Goal: Find specific page/section: Find specific page/section

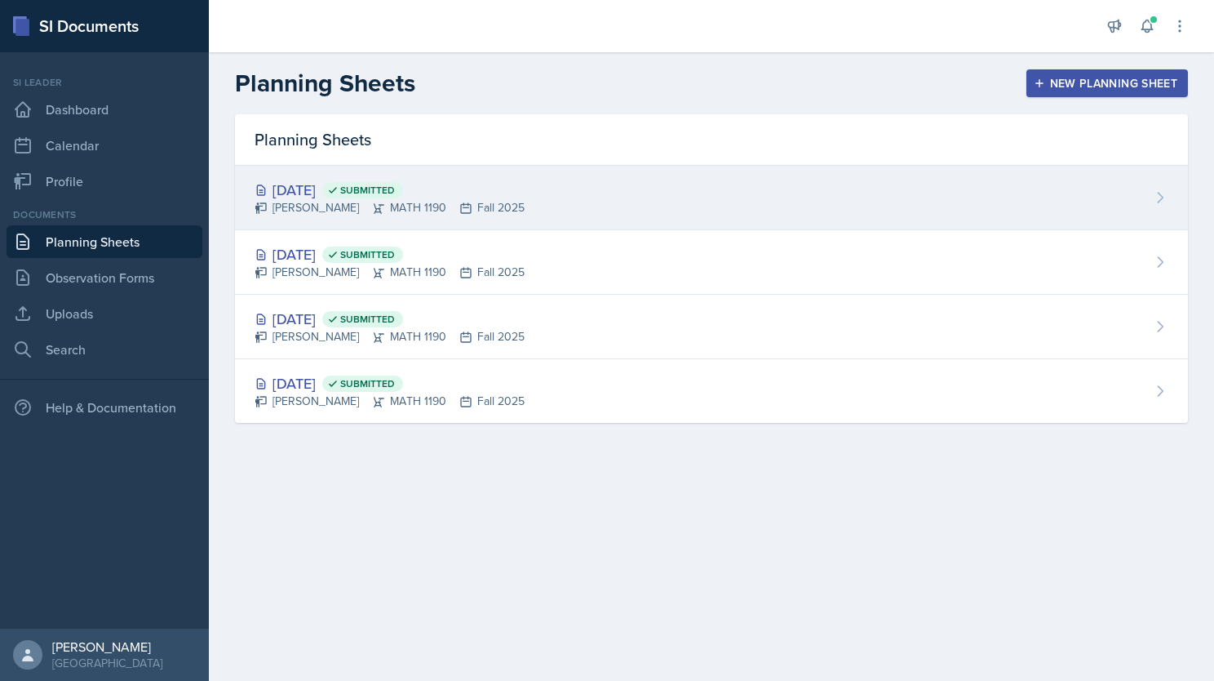
click at [627, 202] on div "[DATE] Submitted [PERSON_NAME] MATH 1190 Fall 2025" at bounding box center [711, 198] width 953 height 64
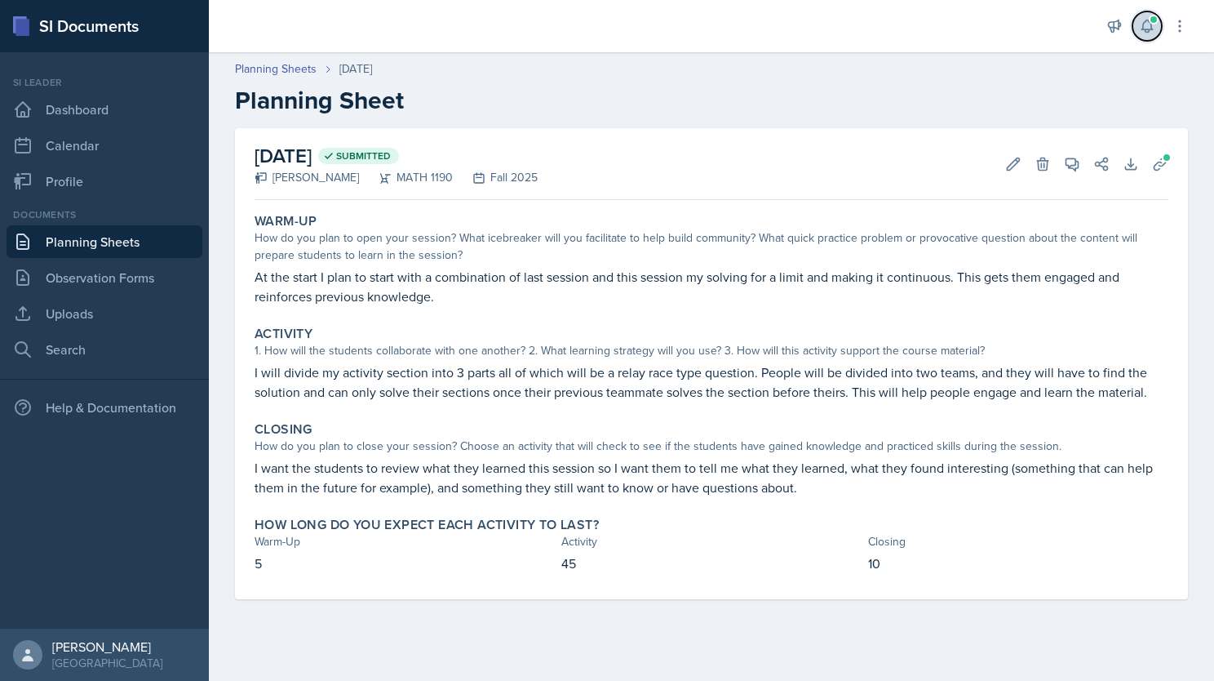
click at [1146, 31] on icon at bounding box center [1147, 26] width 16 height 16
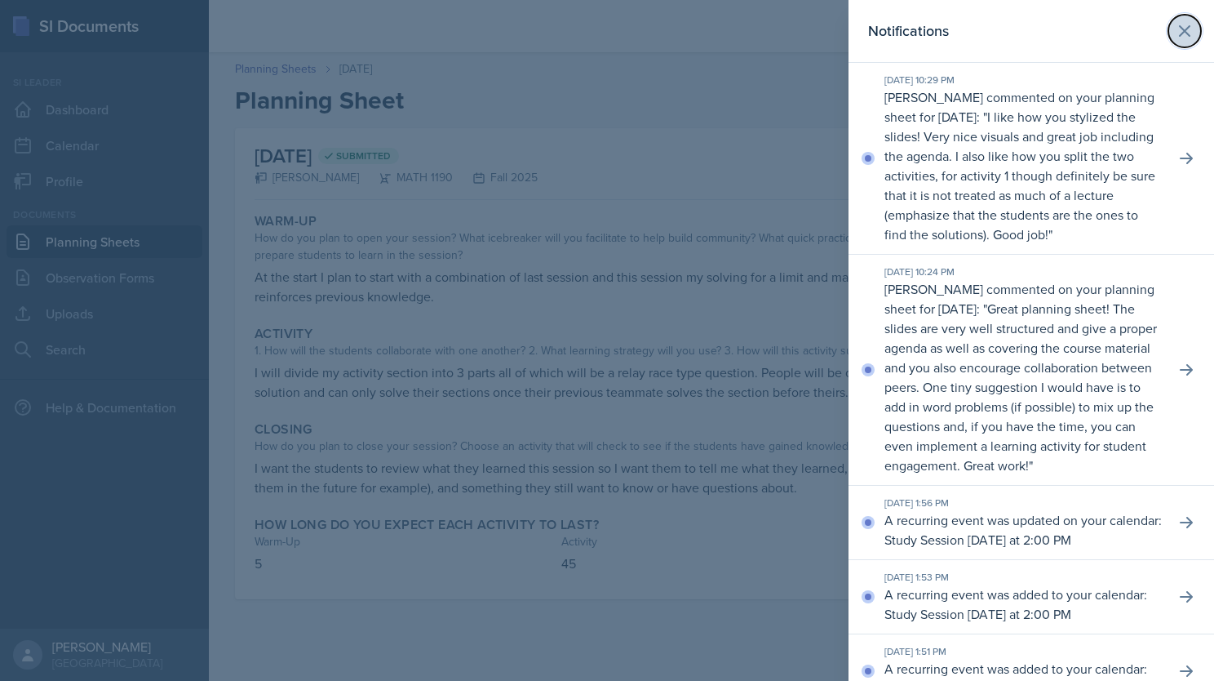
click at [1178, 29] on icon at bounding box center [1185, 31] width 20 height 20
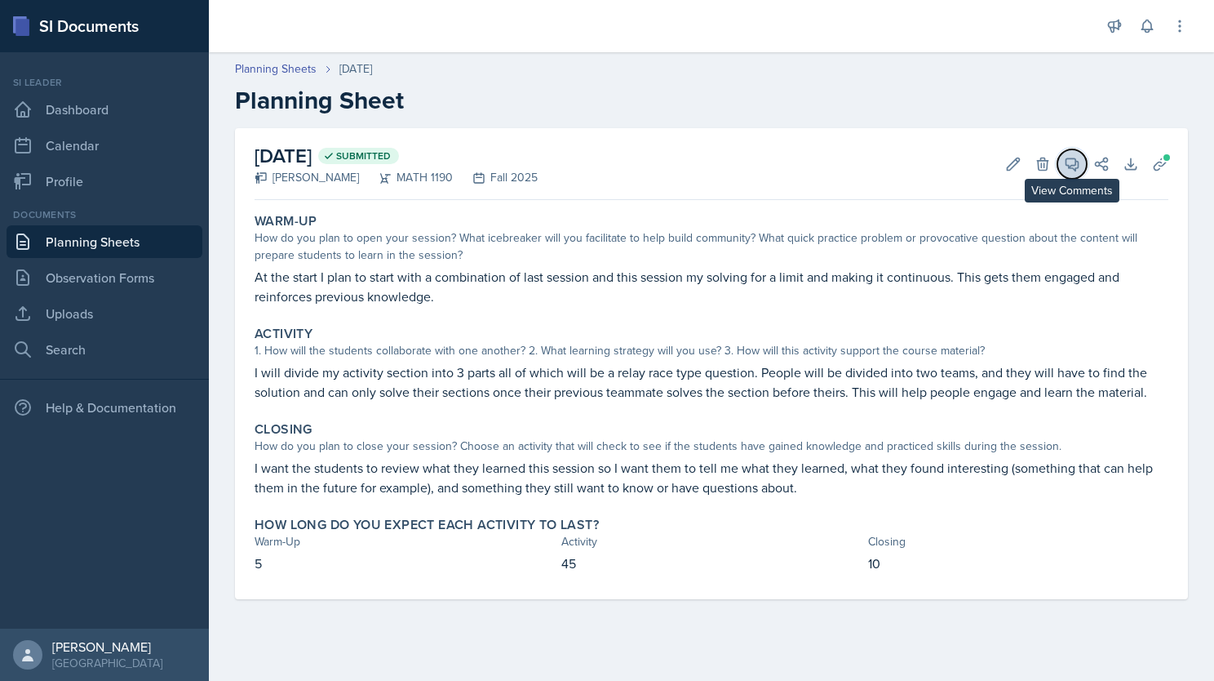
click at [1067, 170] on icon at bounding box center [1072, 164] width 16 height 16
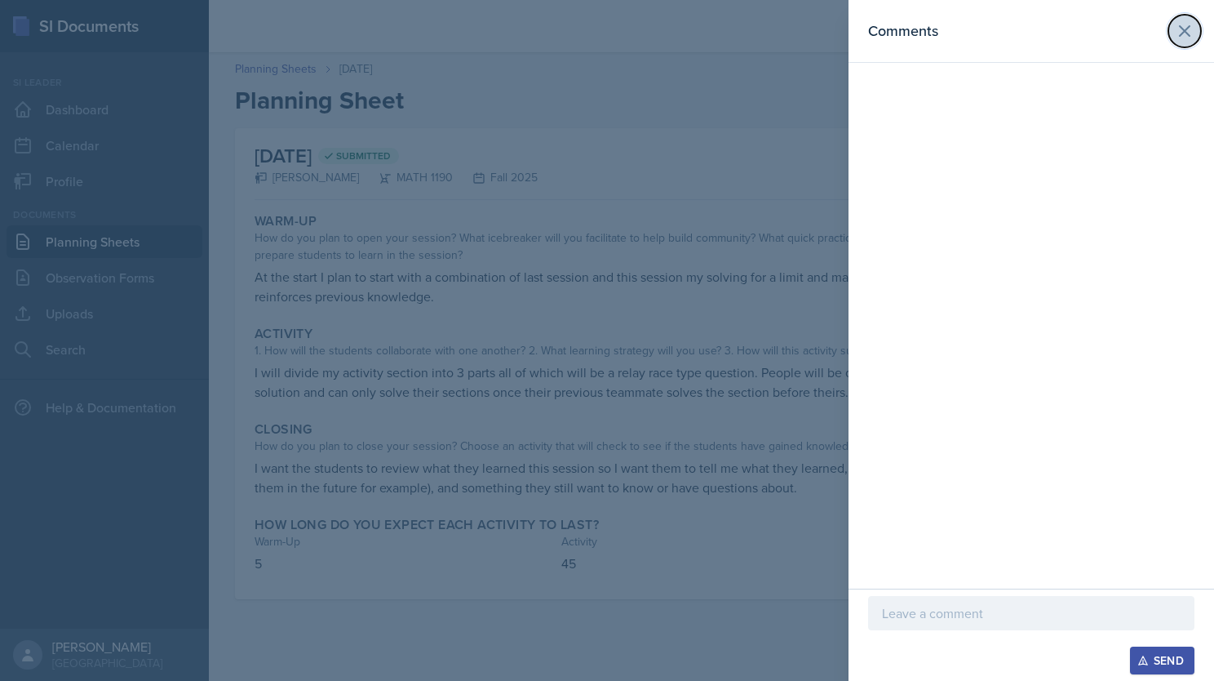
click at [1180, 33] on icon at bounding box center [1185, 31] width 20 height 20
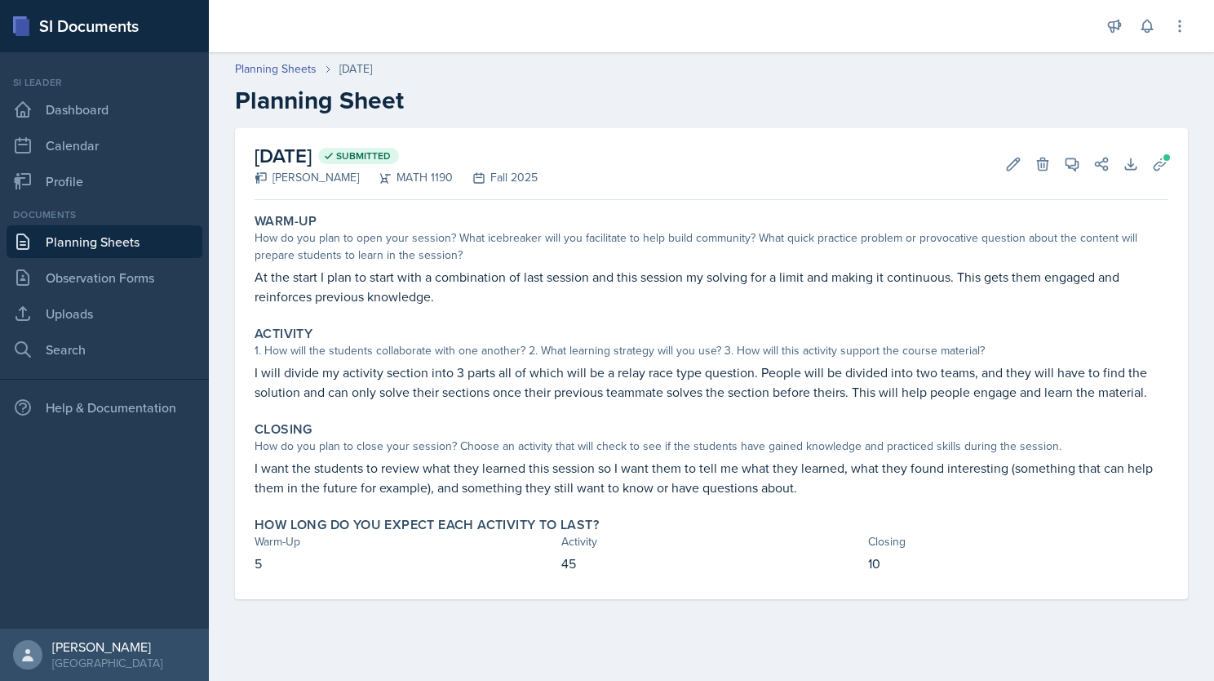
click at [53, 229] on link "Planning Sheets" at bounding box center [105, 241] width 196 height 33
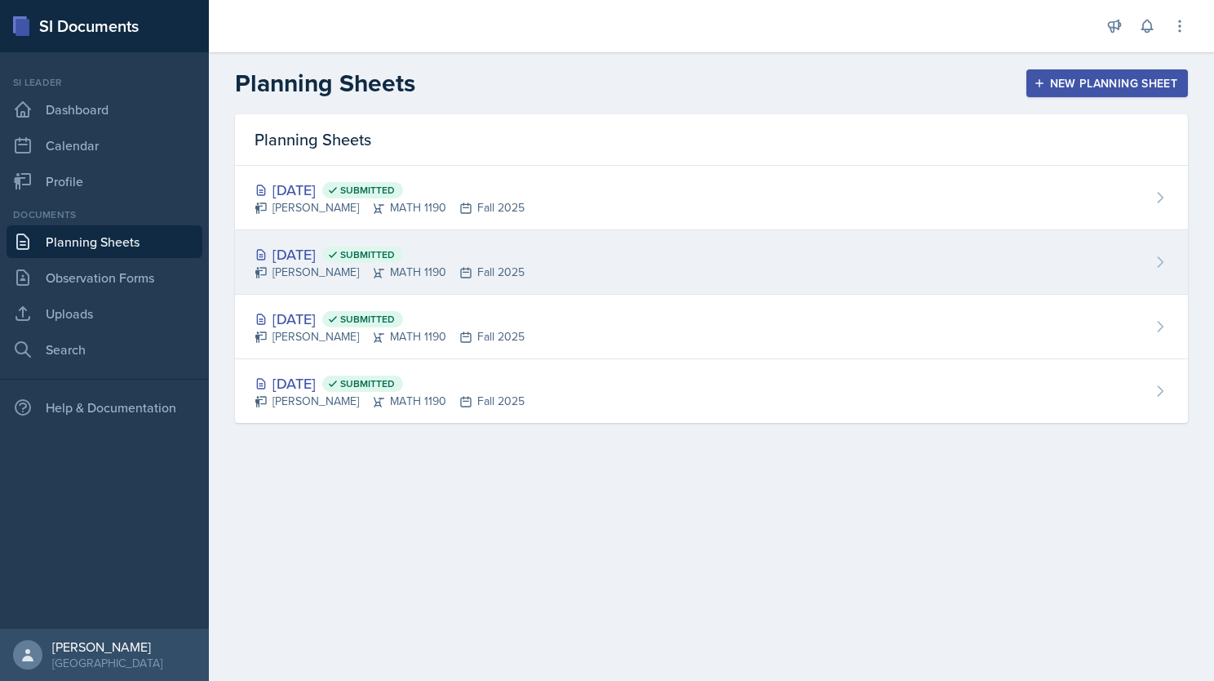
click at [626, 257] on div "[DATE] Submitted [PERSON_NAME] MATH 1190 Fall 2025" at bounding box center [711, 262] width 953 height 64
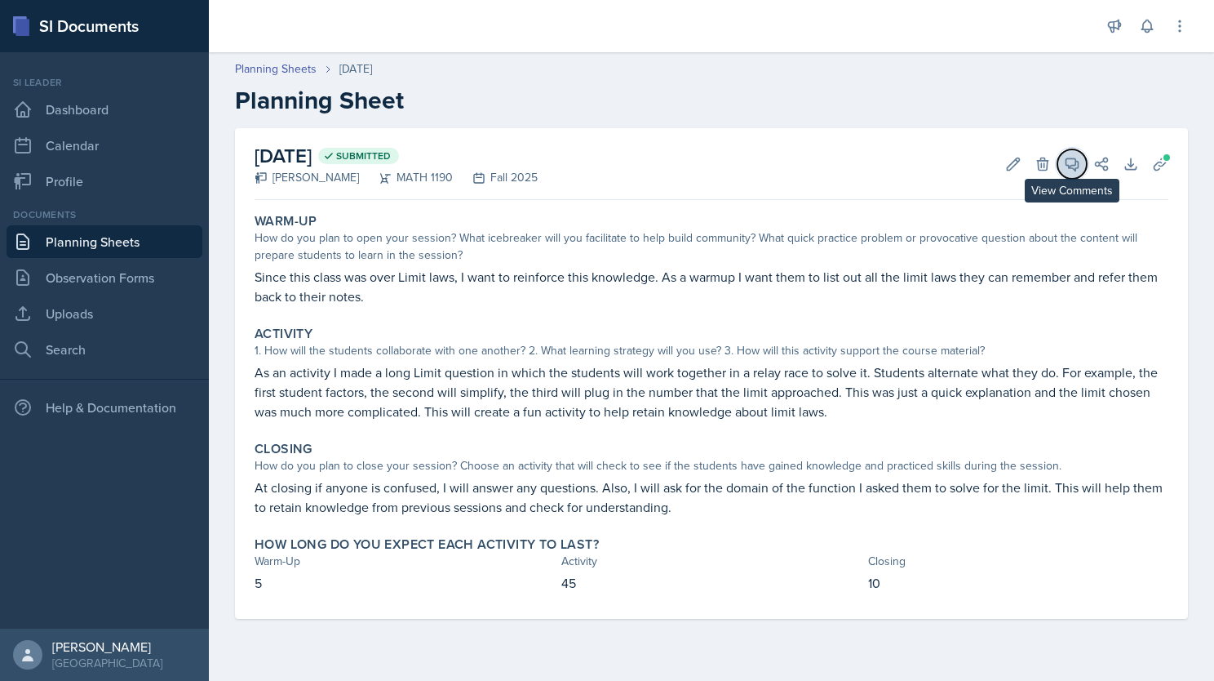
click at [1071, 168] on icon at bounding box center [1073, 164] width 12 height 12
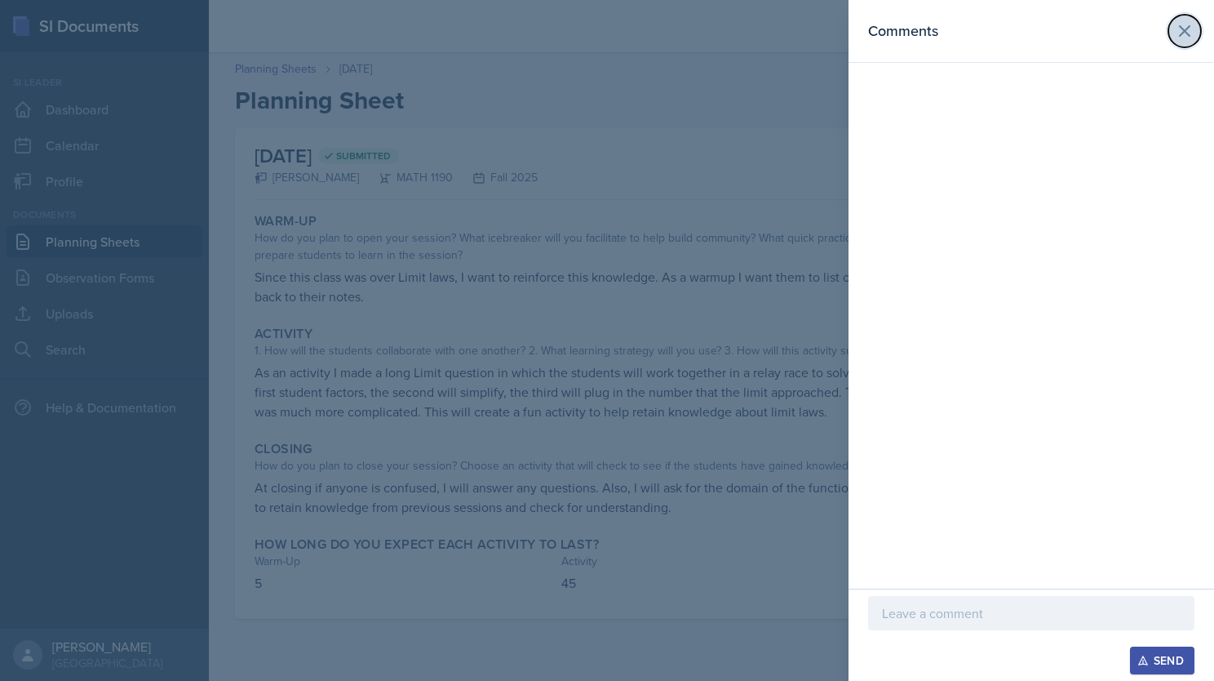
click at [1181, 23] on icon at bounding box center [1185, 31] width 20 height 20
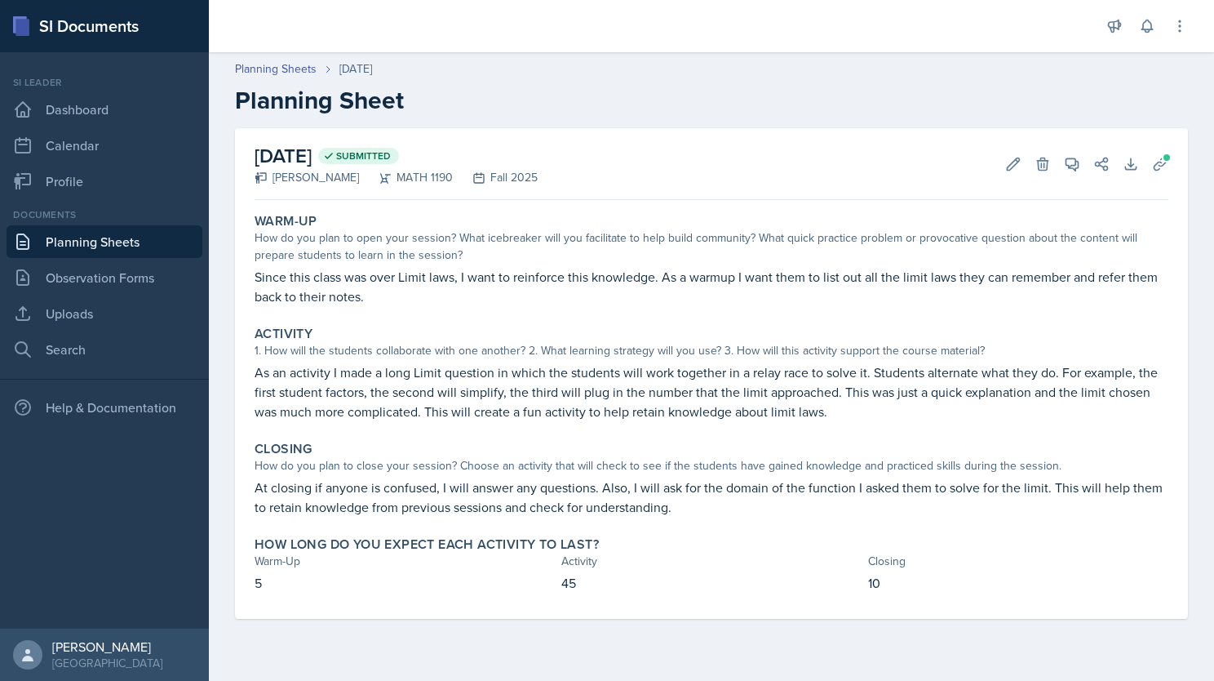
click at [95, 241] on link "Planning Sheets" at bounding box center [105, 241] width 196 height 33
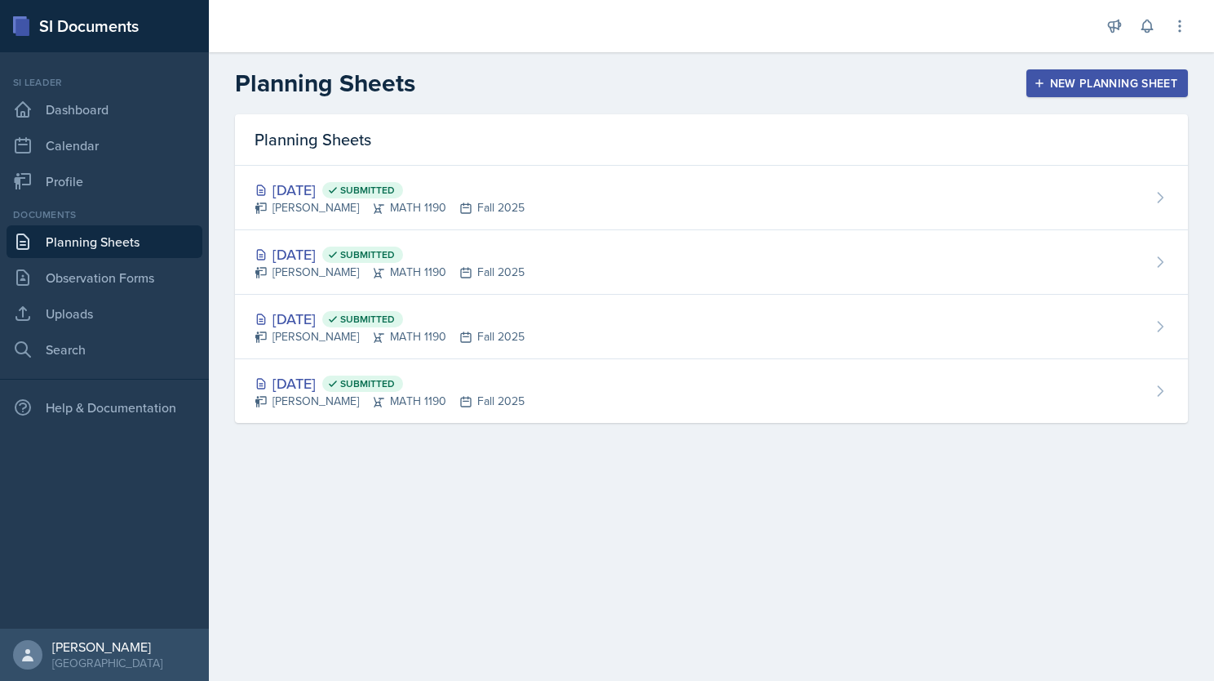
click at [832, 80] on div "Planning Sheets New Planning Sheet" at bounding box center [711, 83] width 1005 height 29
